Goal: Contribute content: Add original content to the website for others to see

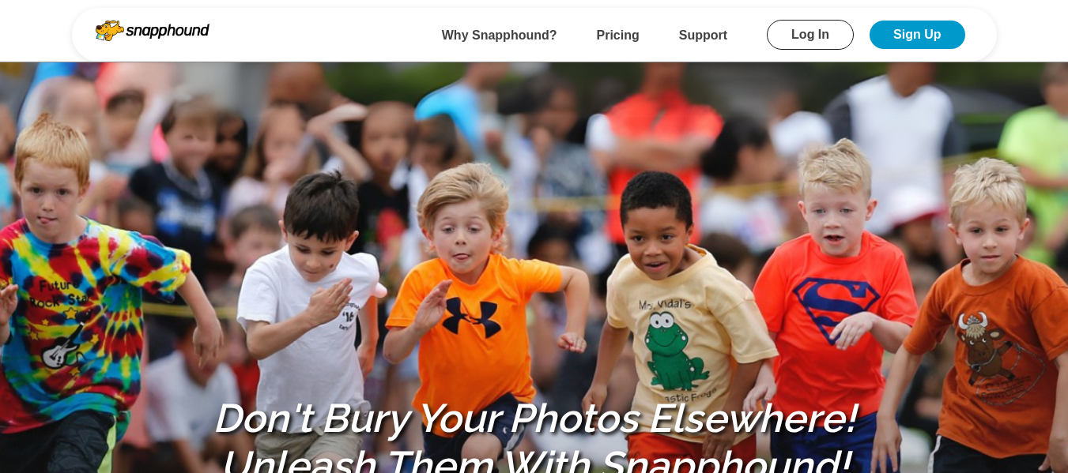
click at [818, 43] on link "Log In" at bounding box center [810, 35] width 87 height 30
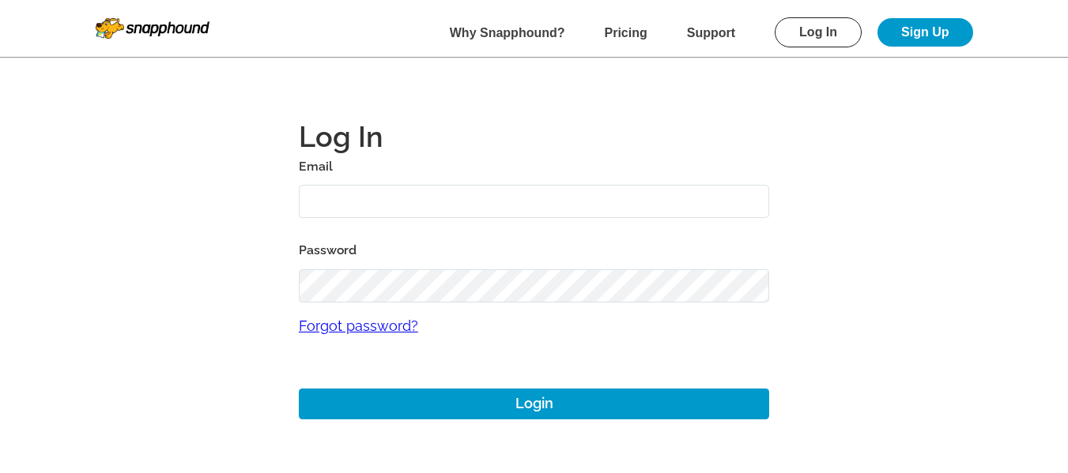
click at [466, 211] on input "text" at bounding box center [534, 202] width 471 height 34
type input "mikezarrilli14@yahoo.com"
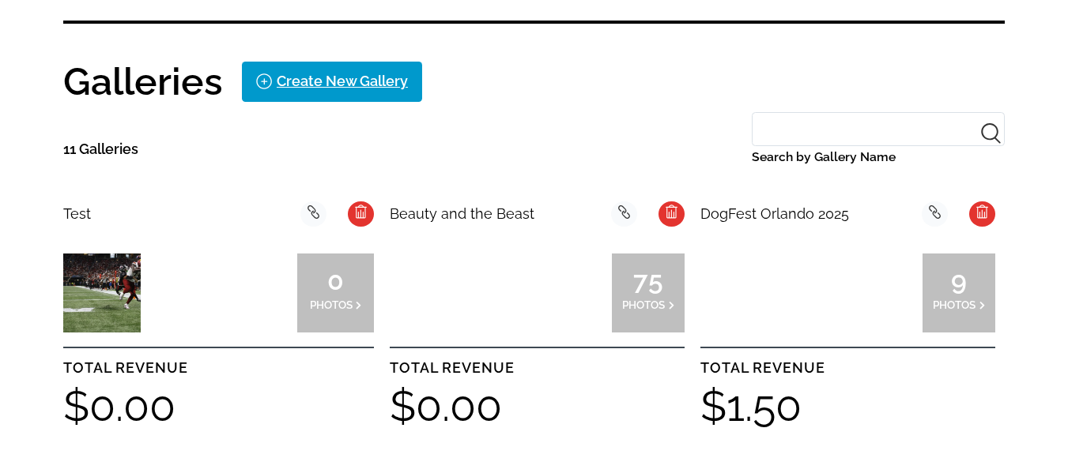
scroll to position [316, 0]
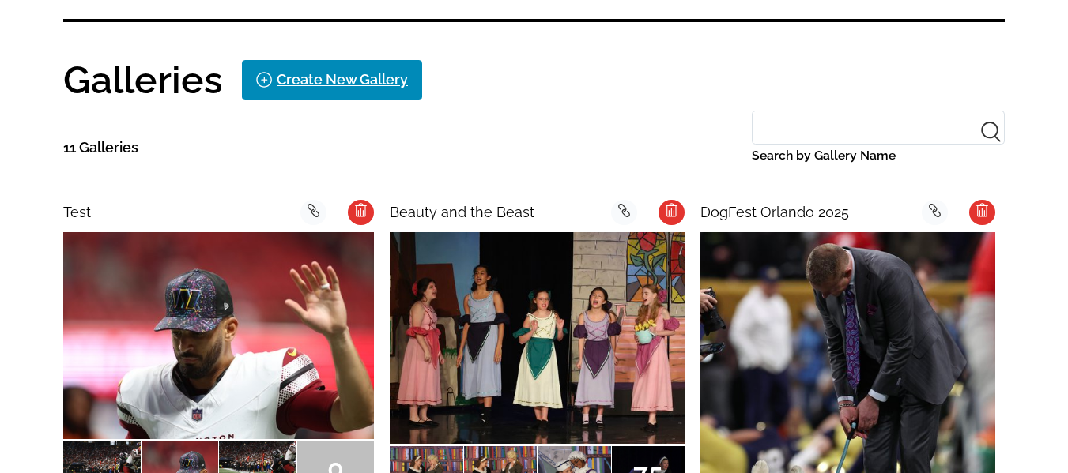
click at [353, 76] on div "Create New Gallery" at bounding box center [342, 79] width 131 height 25
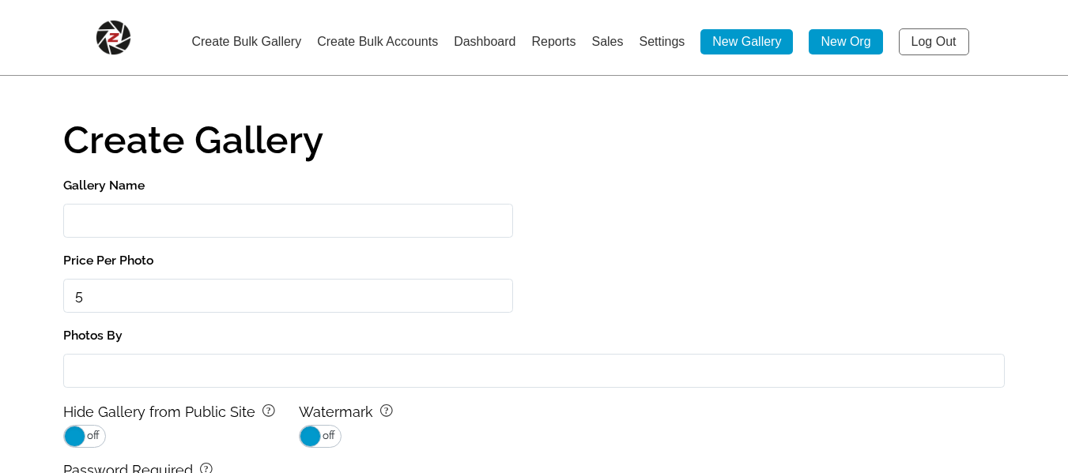
click at [163, 221] on input "Gallery Name" at bounding box center [288, 221] width 450 height 34
type input "Test Gallery"
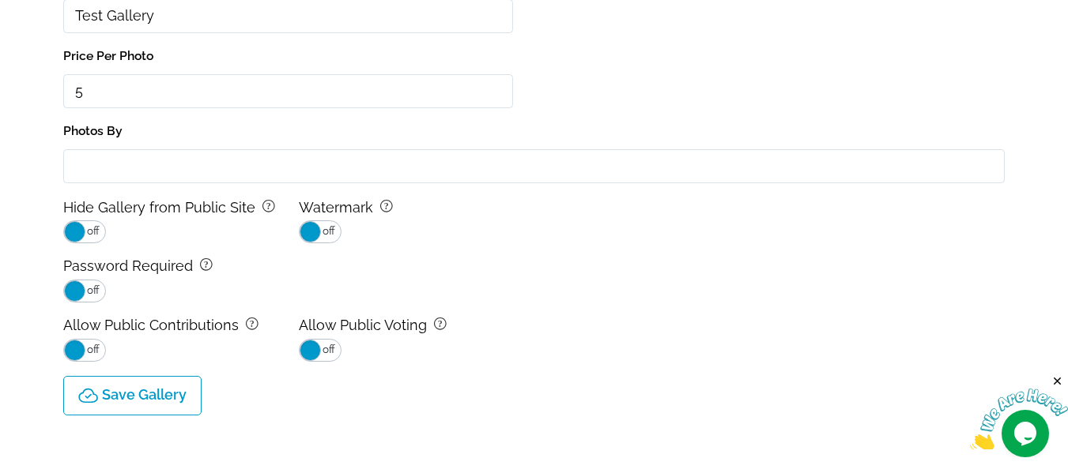
scroll to position [237, 0]
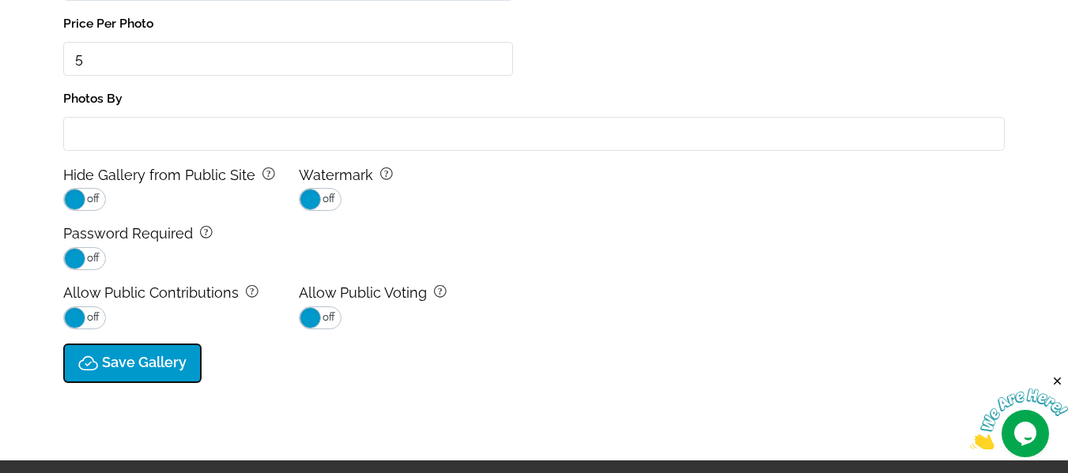
click at [172, 375] on button "Save Gallery" at bounding box center [132, 364] width 138 height 40
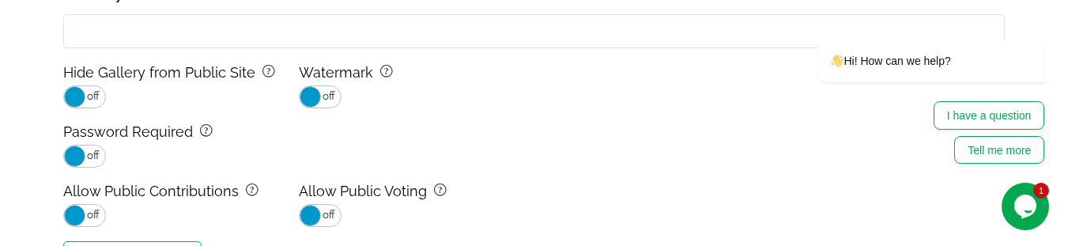
scroll to position [629, 0]
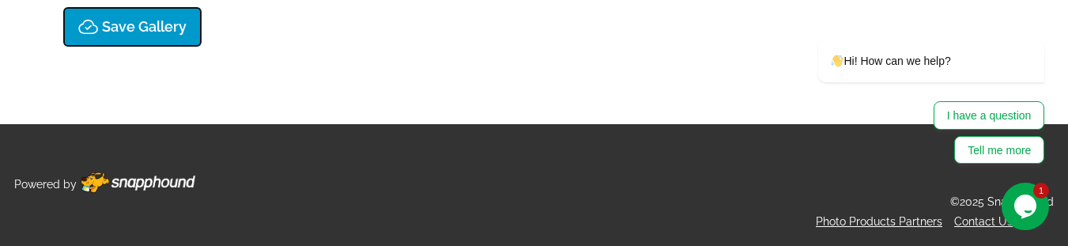
click at [134, 38] on button "Save Gallery" at bounding box center [132, 27] width 138 height 40
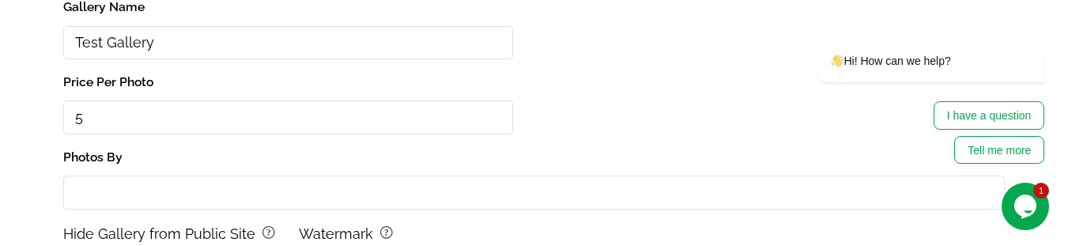
scroll to position [0, 0]
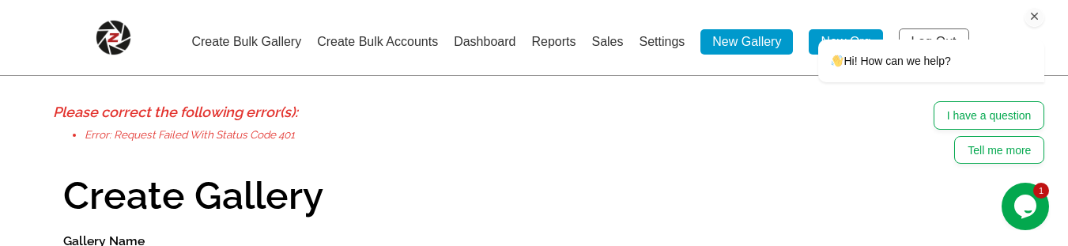
click at [929, 25] on div at bounding box center [911, 17] width 268 height 20
click at [1039, 23] on icon "Chat attention grabber" at bounding box center [1035, 16] width 14 height 14
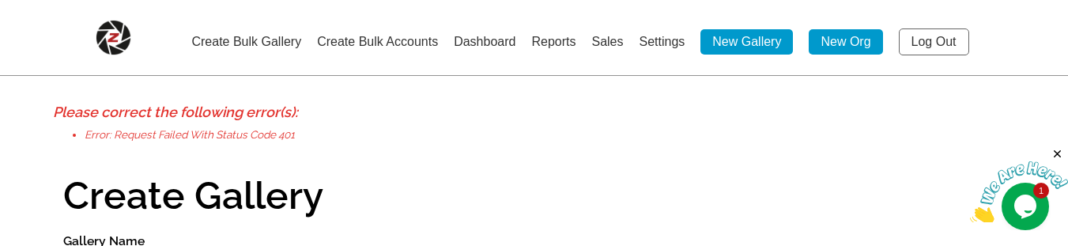
click at [929, 43] on link "Log Out" at bounding box center [934, 41] width 70 height 27
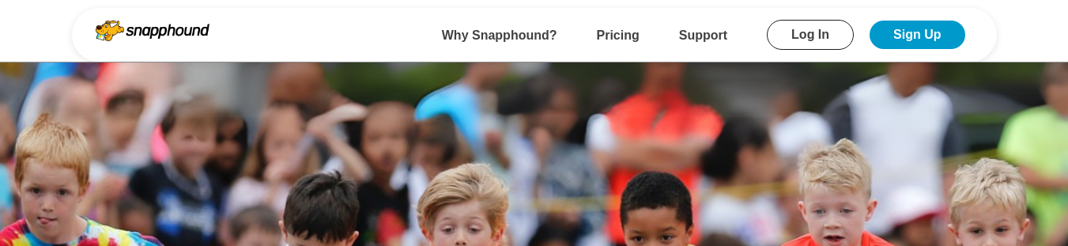
click at [802, 25] on link "Log In" at bounding box center [810, 35] width 87 height 30
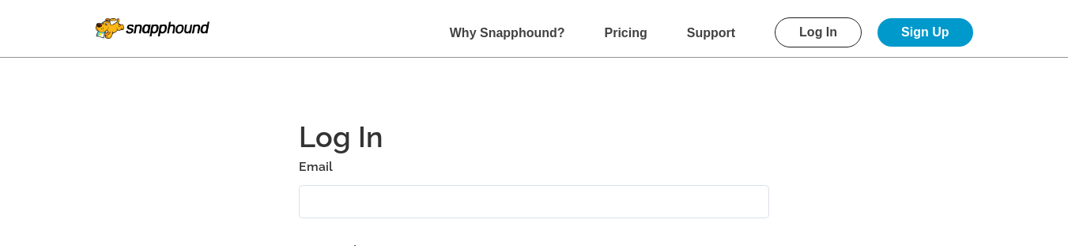
click at [452, 213] on input "text" at bounding box center [534, 202] width 471 height 34
type input "mikezarrilli14@yahoo.com"
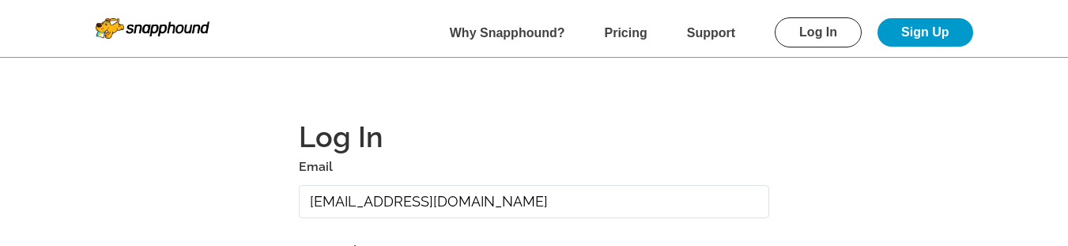
scroll to position [163, 0]
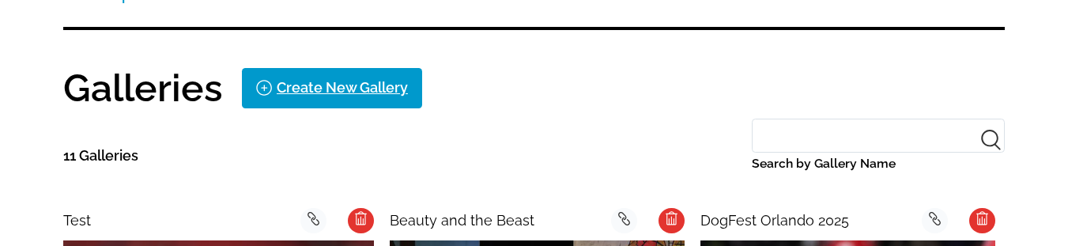
scroll to position [321, 0]
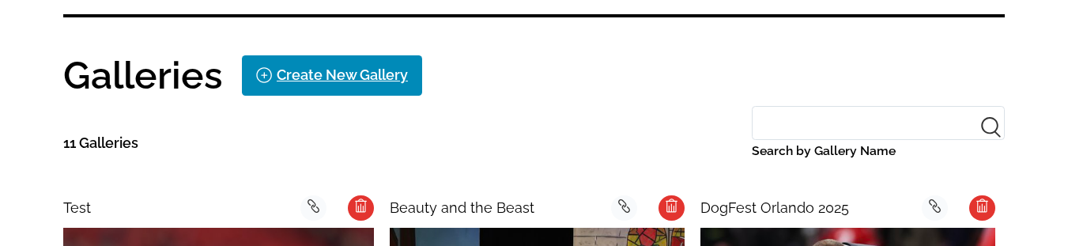
click at [363, 67] on div "Create New Gallery" at bounding box center [342, 74] width 131 height 25
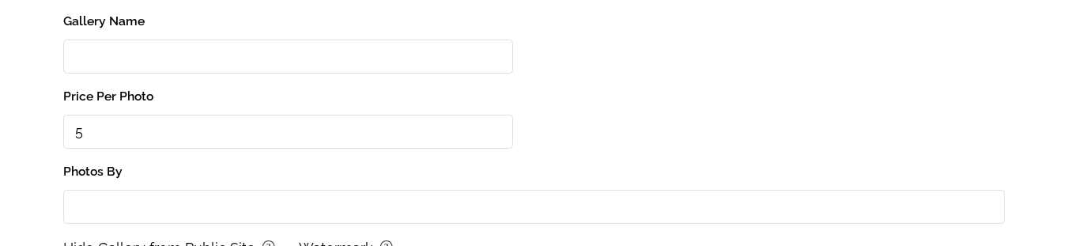
scroll to position [163, 0]
click at [168, 59] on input "Gallery Name" at bounding box center [288, 58] width 450 height 34
type input "Test Gallery"
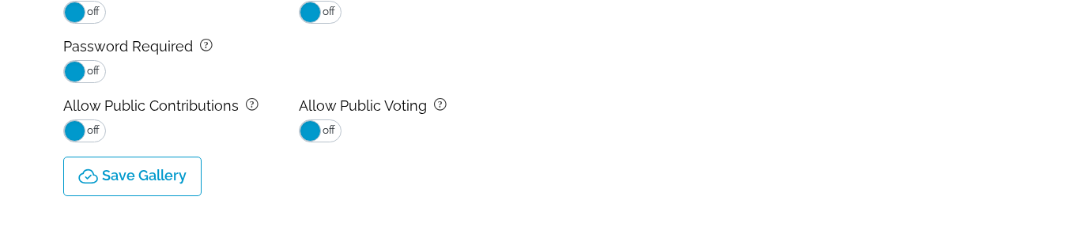
scroll to position [479, 0]
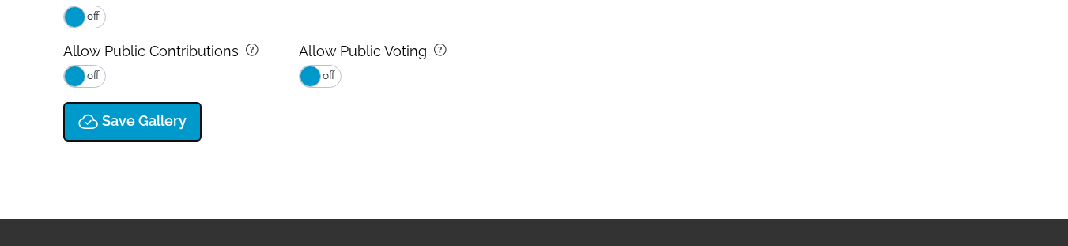
click at [131, 127] on p "Save Gallery" at bounding box center [144, 121] width 85 height 17
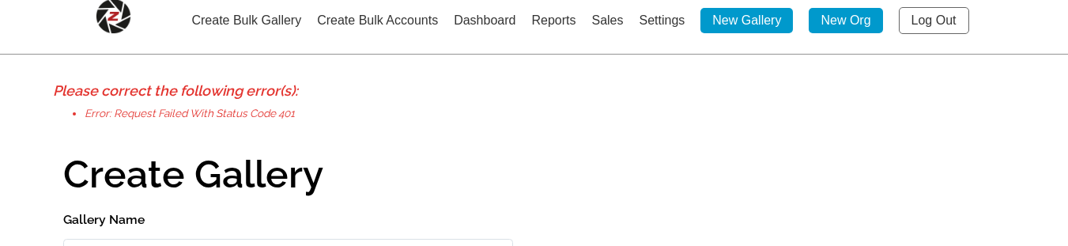
scroll to position [0, 0]
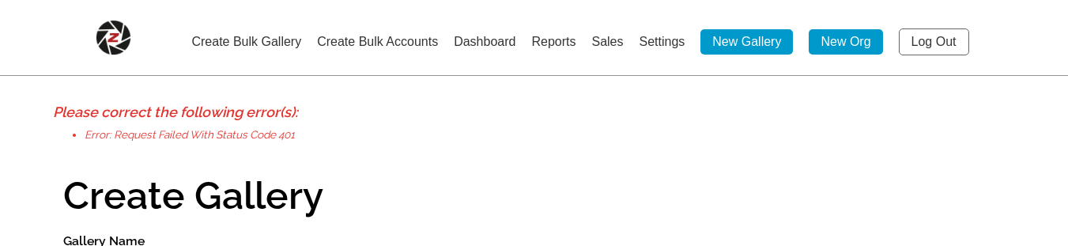
click at [259, 36] on link "Create Bulk Gallery" at bounding box center [246, 41] width 110 height 13
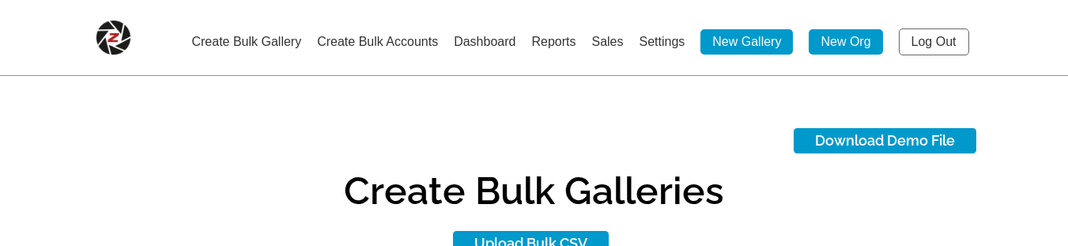
click at [370, 35] on link "Create Bulk Accounts" at bounding box center [377, 41] width 121 height 13
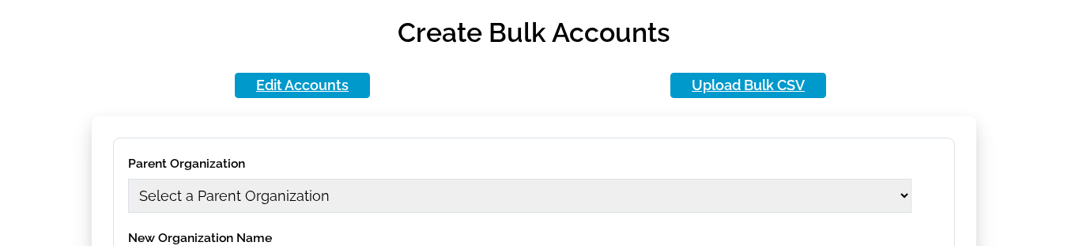
scroll to position [237, 0]
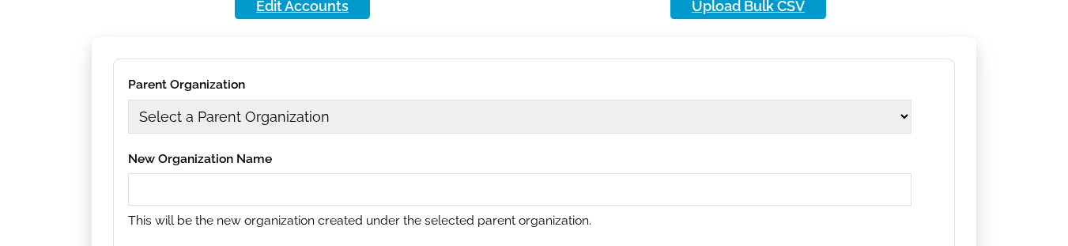
click at [298, 113] on select "Select a Parent Organization" at bounding box center [519, 117] width 783 height 34
